Goal: Browse casually: Explore the website without a specific task or goal

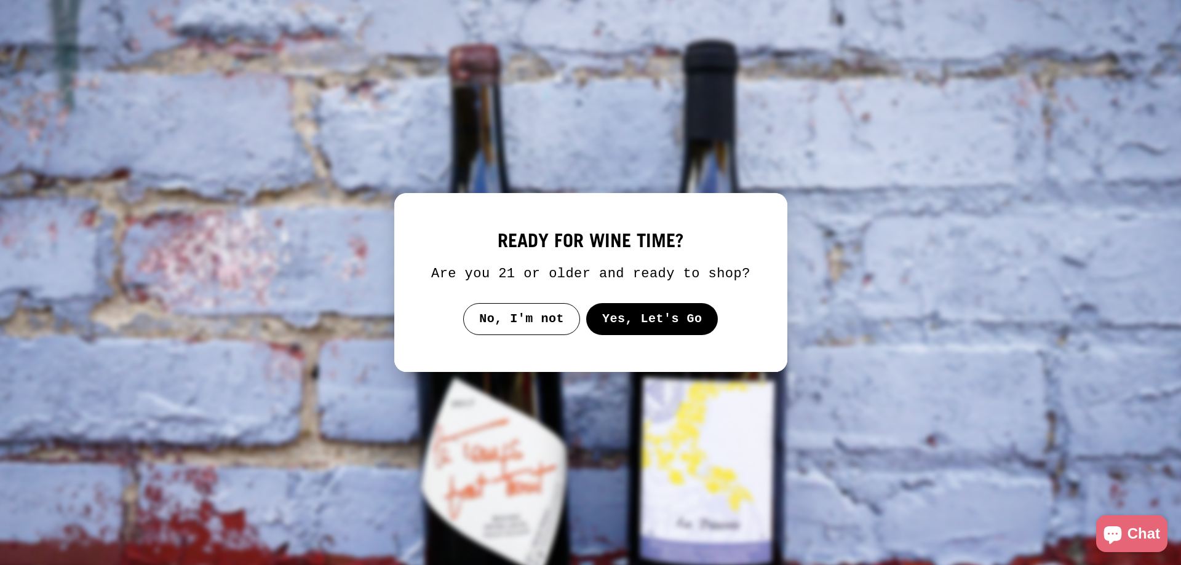
click at [642, 315] on button "Yes, Let's Go" at bounding box center [652, 319] width 132 height 32
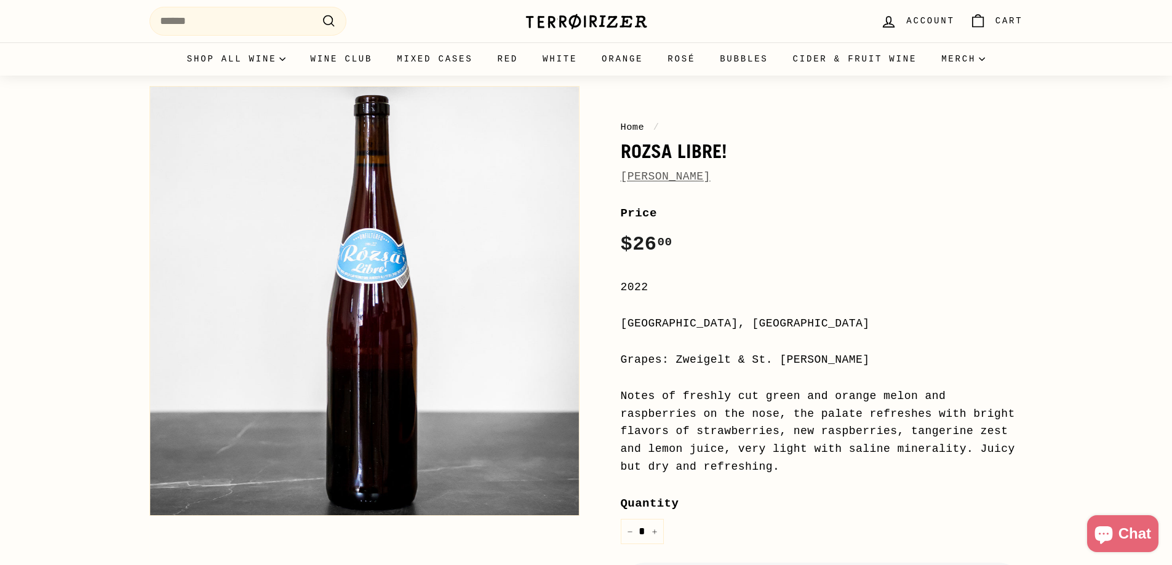
scroll to position [62, 0]
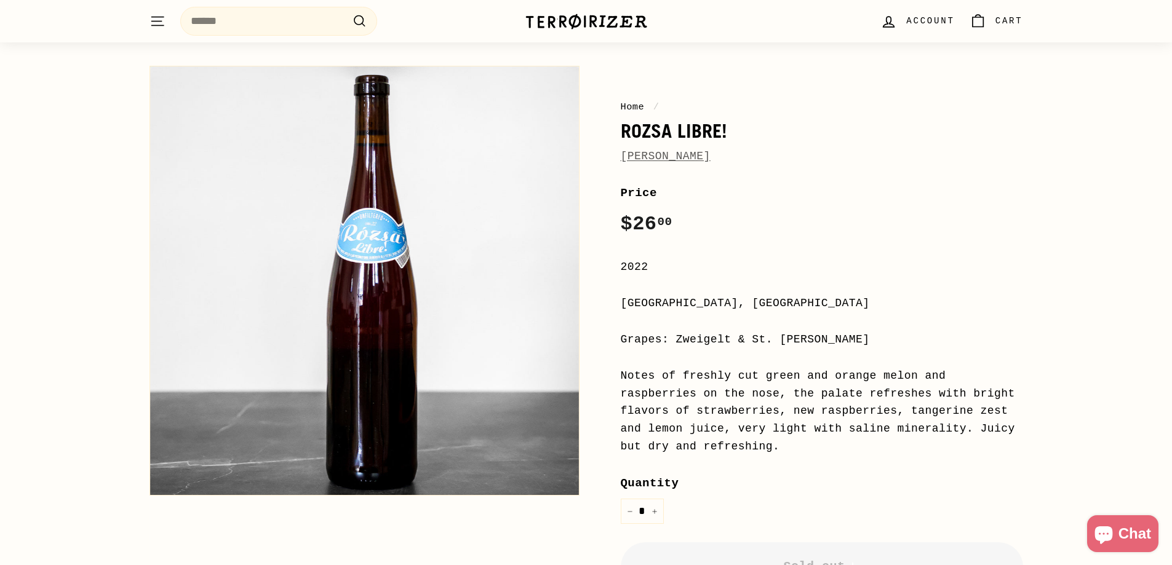
click at [672, 378] on div "Notes of freshly cut green and orange melon and raspberries on the nose, the pa…" at bounding box center [822, 411] width 402 height 89
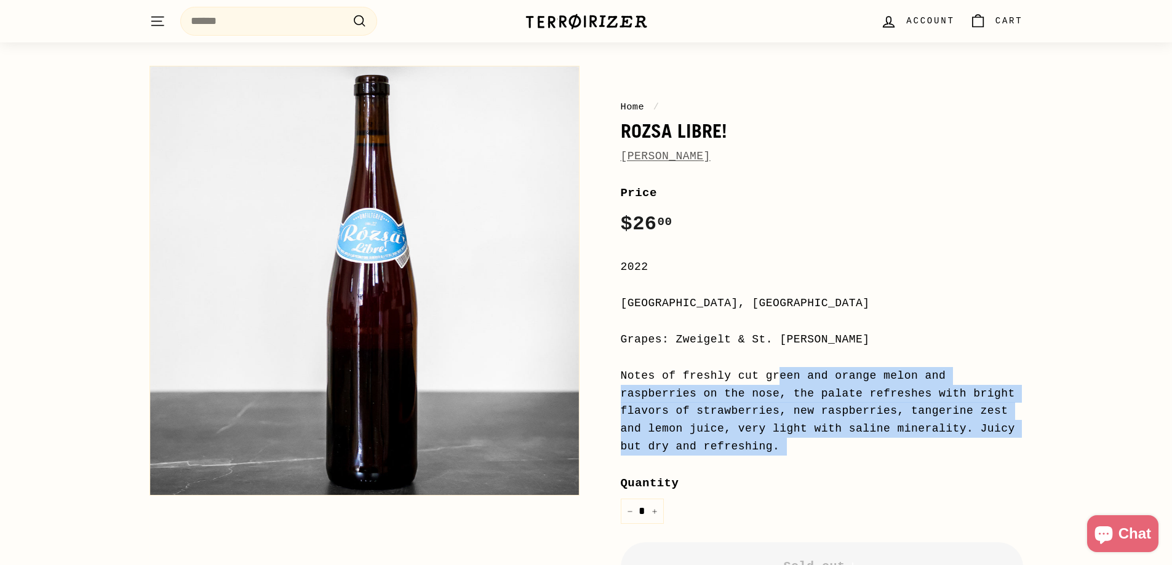
click at [672, 378] on div "Notes of freshly cut green and orange melon and raspberries on the nose, the pa…" at bounding box center [822, 411] width 402 height 89
click at [873, 406] on div "Notes of freshly cut green and orange melon and raspberries on the nose, the pa…" at bounding box center [822, 411] width 402 height 89
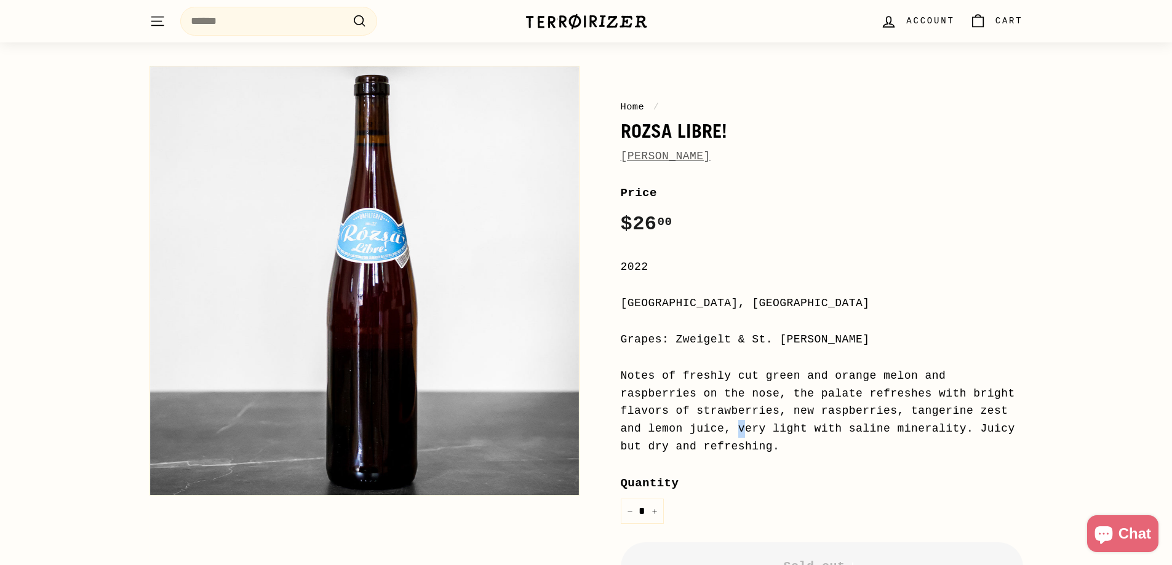
click at [873, 406] on div "Notes of freshly cut green and orange melon and raspberries on the nose, the pa…" at bounding box center [822, 411] width 402 height 89
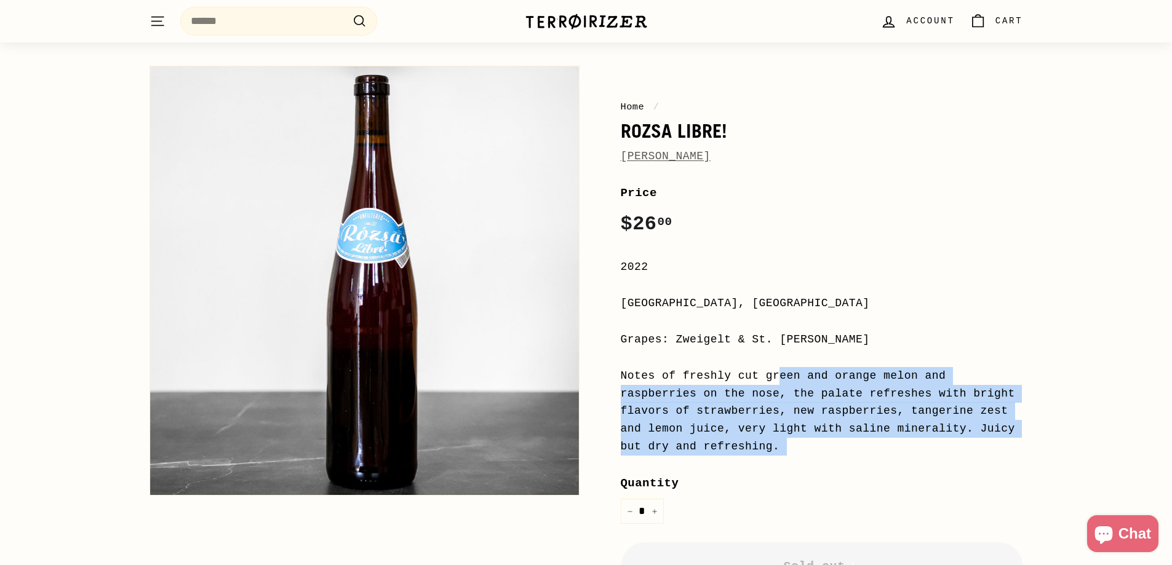
click at [873, 406] on div "Notes of freshly cut green and orange melon and raspberries on the nose, the pa…" at bounding box center [822, 411] width 402 height 89
click at [901, 436] on div "Notes of freshly cut green and orange melon and raspberries on the nose, the pa…" at bounding box center [822, 411] width 402 height 89
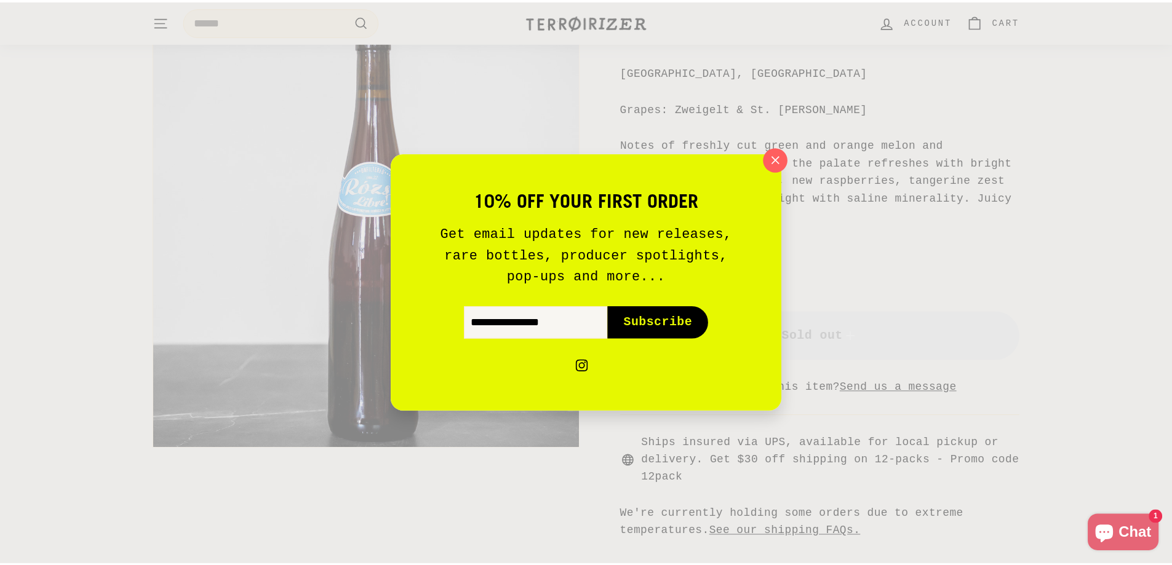
scroll to position [554, 0]
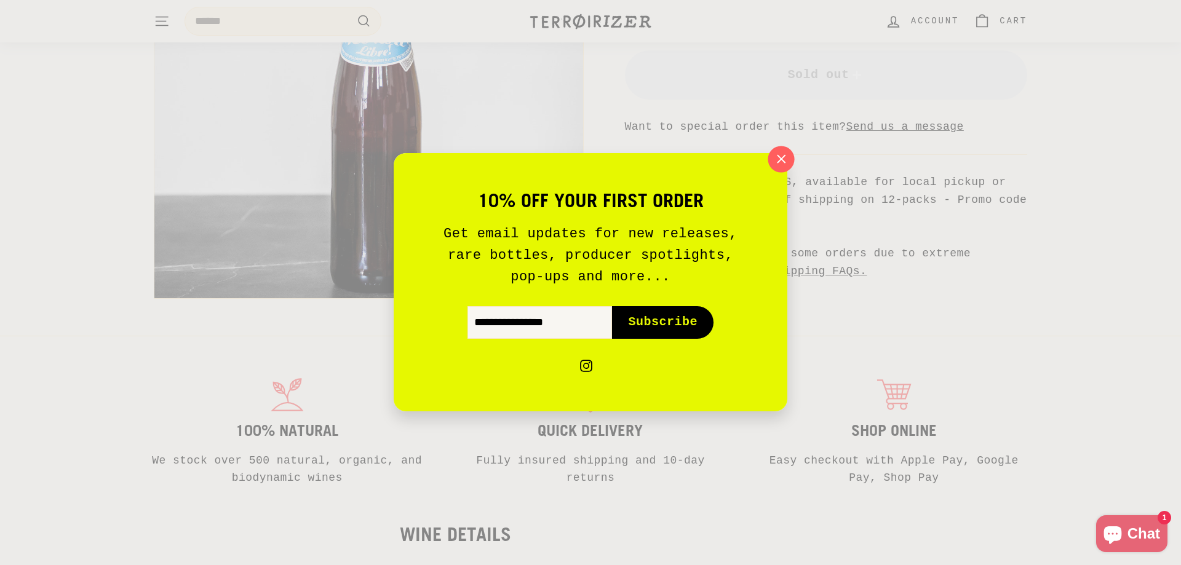
click at [787, 165] on icon "button" at bounding box center [781, 159] width 18 height 18
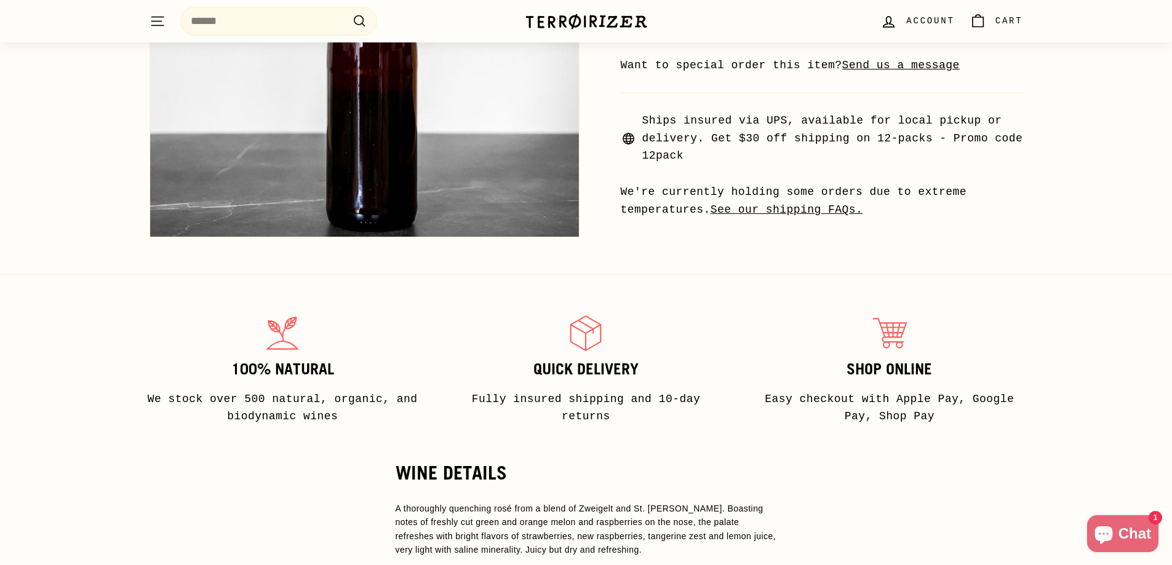
scroll to position [923, 0]
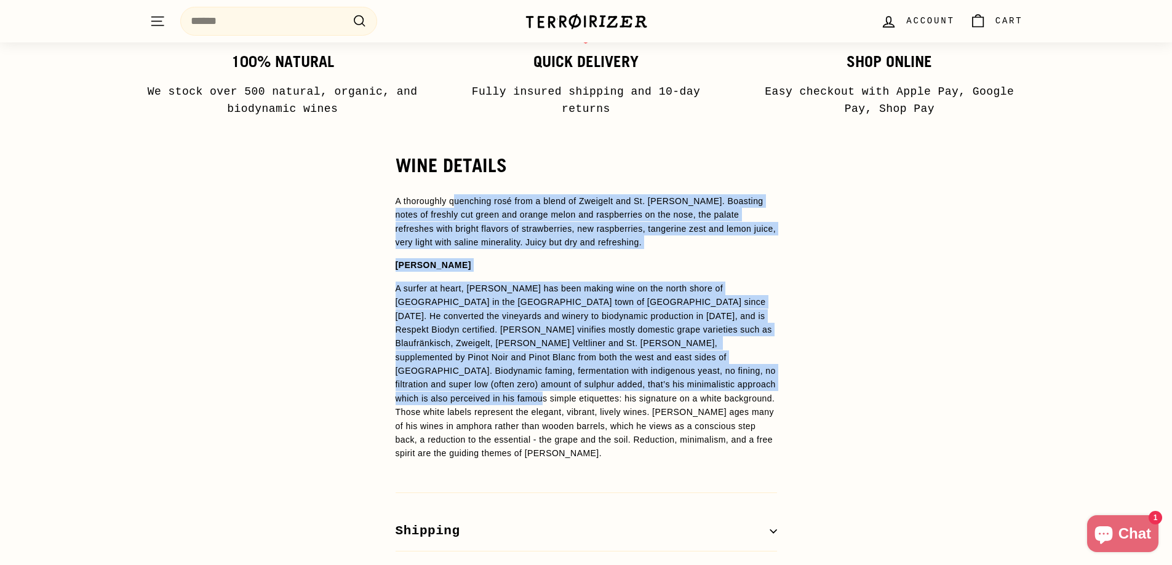
drag, startPoint x: 454, startPoint y: 201, endPoint x: 671, endPoint y: 388, distance: 286.1
click at [671, 388] on div "A thoroughly quenching rosé from a blend of Zweigelt and St. [PERSON_NAME]. Boa…" at bounding box center [586, 327] width 381 height 266
click at [671, 388] on p "A surfer at heart, [PERSON_NAME] has been making wine on the north shore of [GE…" at bounding box center [586, 371] width 381 height 179
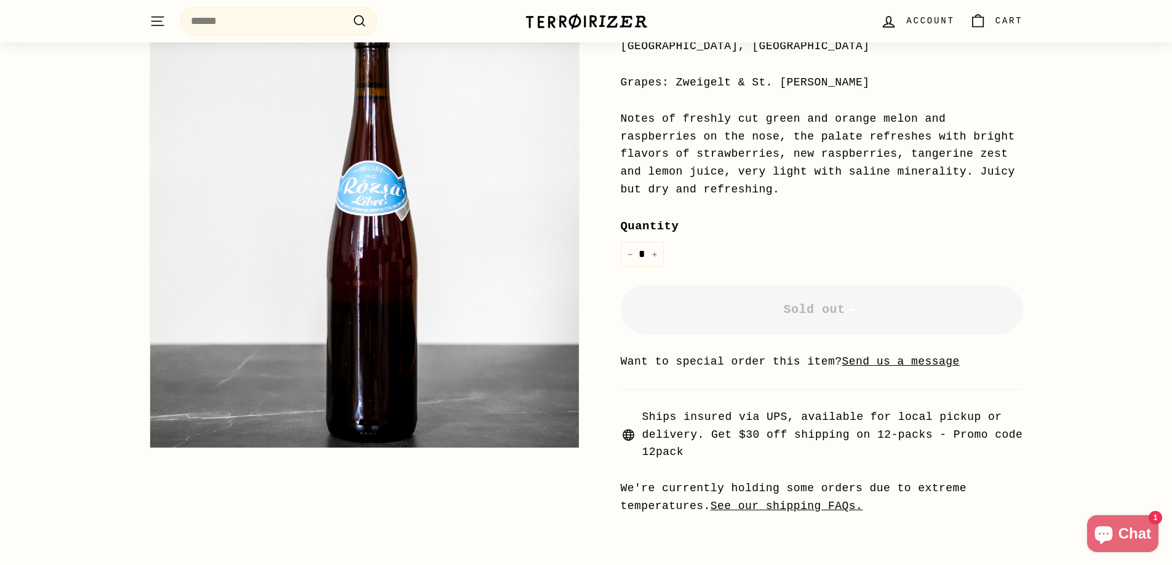
scroll to position [123, 0]
